Goal: Check status: Check status

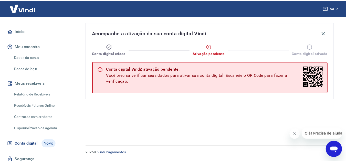
scroll to position [58, 0]
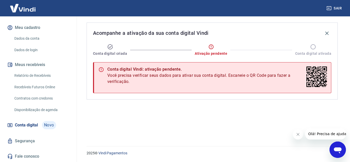
click at [51, 121] on link "Conta digital Novo" at bounding box center [38, 125] width 64 height 12
click at [44, 76] on link "Relatório de Recebíveis" at bounding box center [41, 75] width 58 height 11
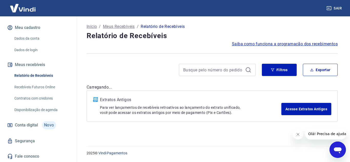
click at [44, 86] on link "Recebíveis Futuros Online" at bounding box center [41, 87] width 58 height 11
